Goal: Task Accomplishment & Management: Use online tool/utility

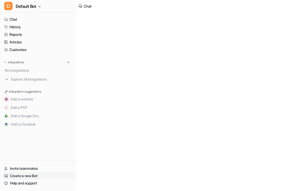
click at [29, 176] on link "Create a new Bot" at bounding box center [37, 175] width 71 height 7
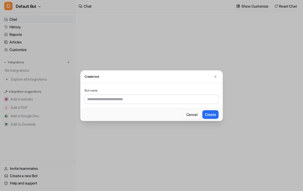
click at [190, 111] on button "Cancel" at bounding box center [191, 114] width 16 height 9
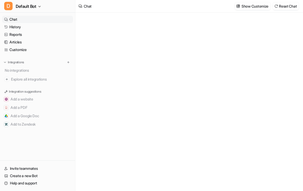
type textarea "**********"
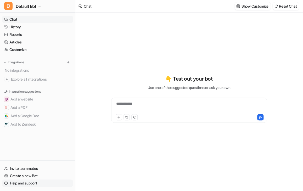
click at [26, 184] on link "Help and support" at bounding box center [37, 182] width 71 height 7
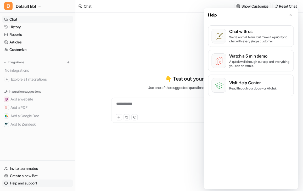
click at [26, 184] on link "Help and support" at bounding box center [37, 182] width 71 height 7
click at [34, 7] on span "Default Bot" at bounding box center [26, 6] width 21 height 7
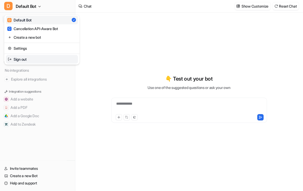
click at [26, 62] on link "Sign out" at bounding box center [42, 59] width 72 height 9
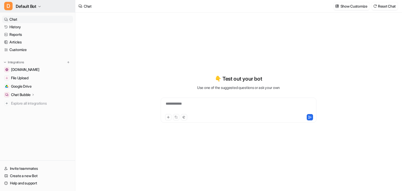
click at [38, 6] on button "D Default Bot" at bounding box center [37, 6] width 75 height 13
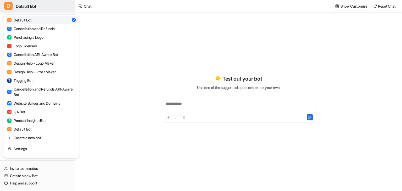
click at [38, 6] on button "D Default Bot" at bounding box center [37, 6] width 75 height 13
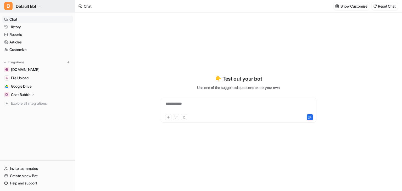
type textarea "**********"
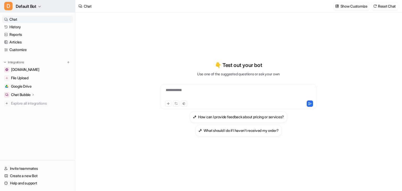
click at [18, 7] on span "Default Bot" at bounding box center [26, 6] width 21 height 7
